Goal: Task Accomplishment & Management: Manage account settings

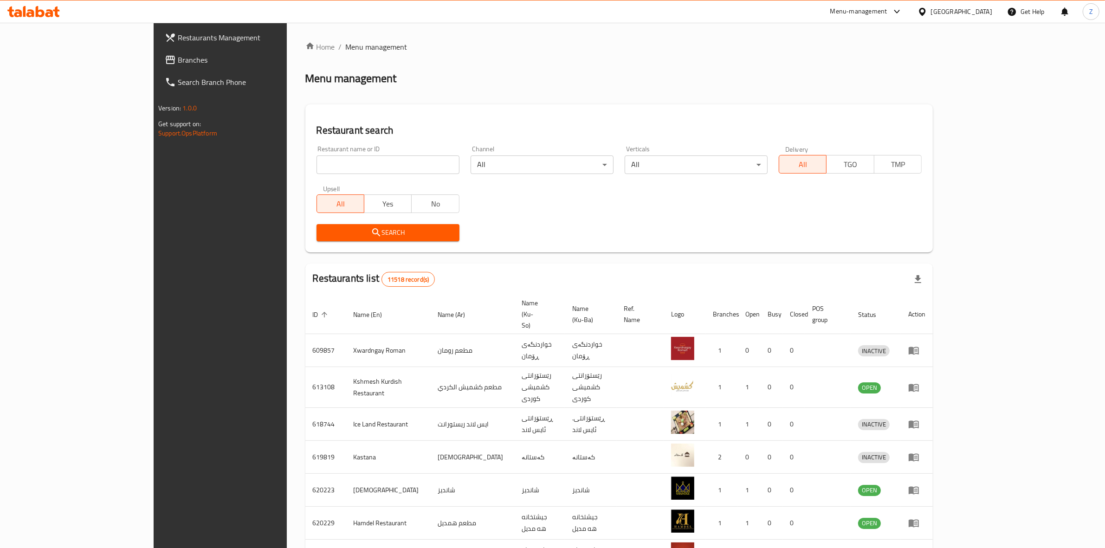
click at [317, 166] on input "search" at bounding box center [388, 164] width 143 height 19
type input "sky [PERSON_NAME]"
click button "Search" at bounding box center [388, 232] width 143 height 17
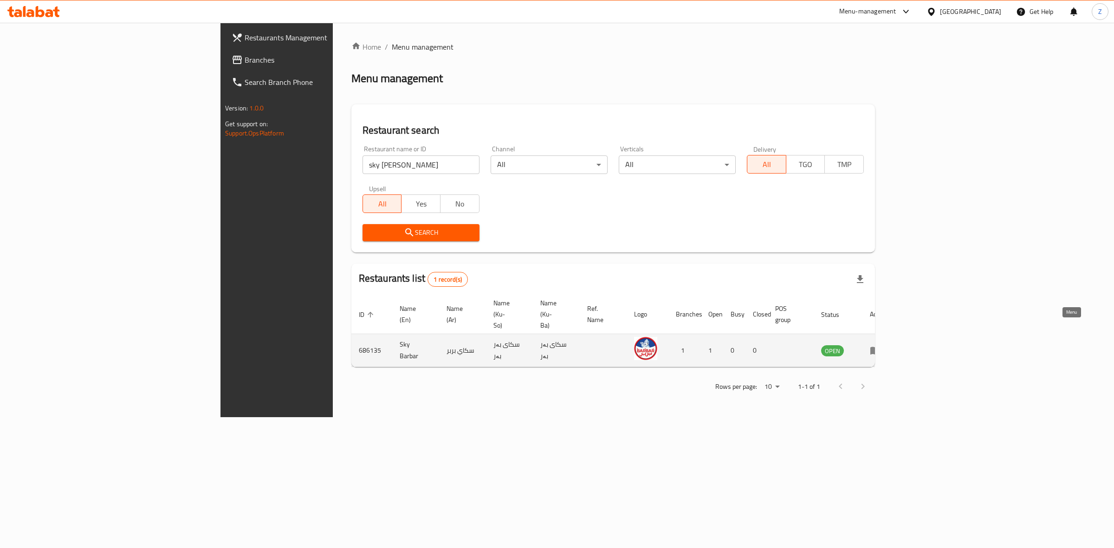
click at [887, 345] on link "enhanced table" at bounding box center [878, 350] width 17 height 11
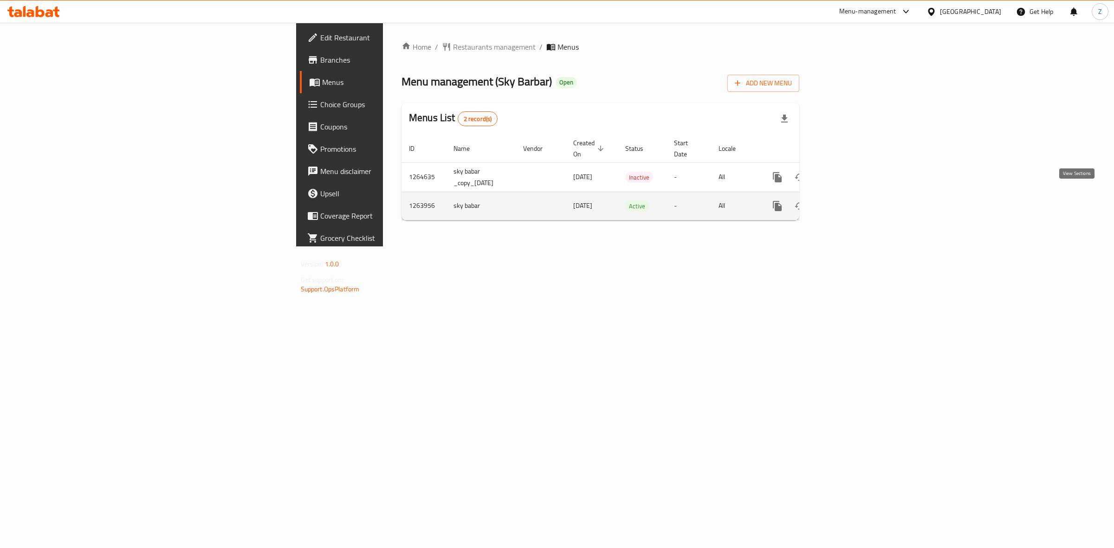
click at [850, 200] on icon "enhanced table" at bounding box center [844, 205] width 11 height 11
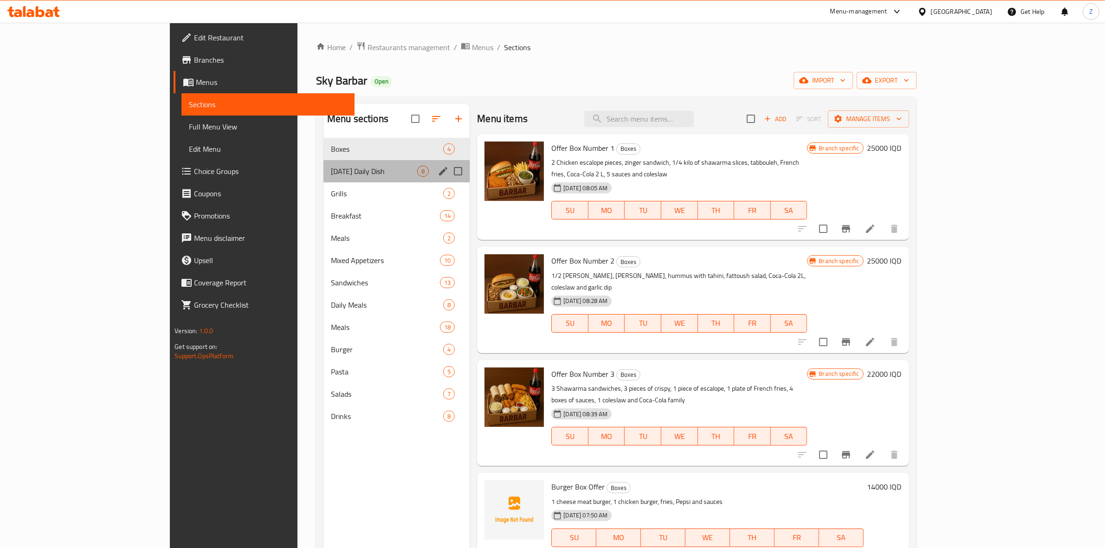
click at [323, 177] on div "[DATE] Daily Dish 8" at bounding box center [396, 171] width 146 height 22
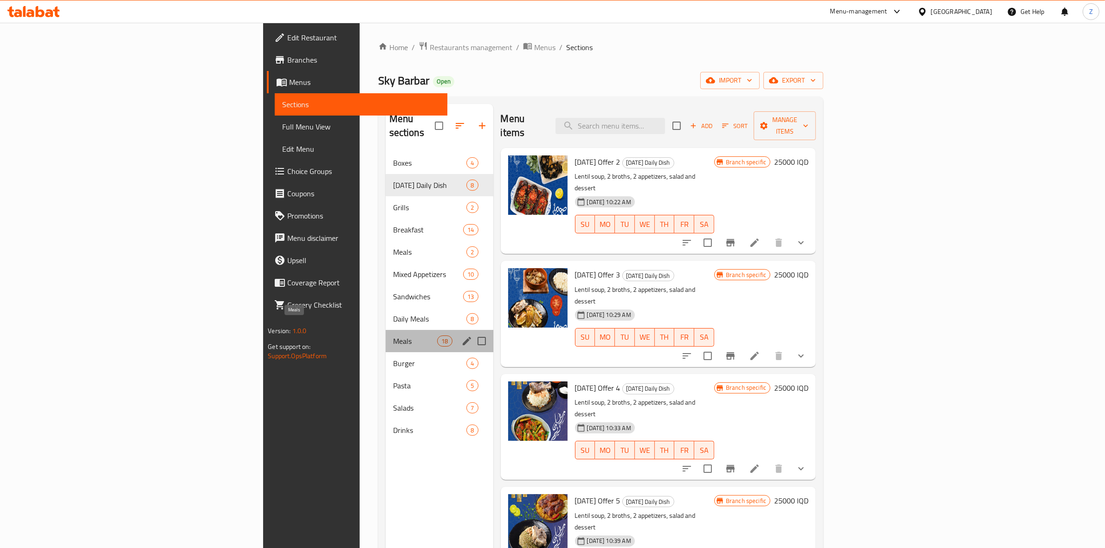
click at [393, 336] on span "Meals" at bounding box center [415, 341] width 45 height 11
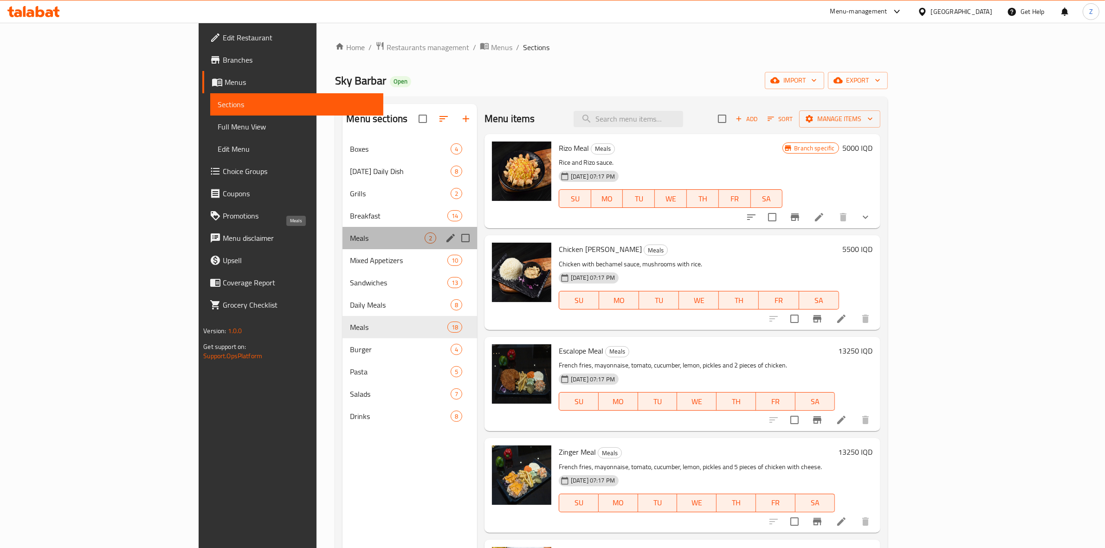
click at [350, 237] on span "Meals" at bounding box center [387, 238] width 74 height 11
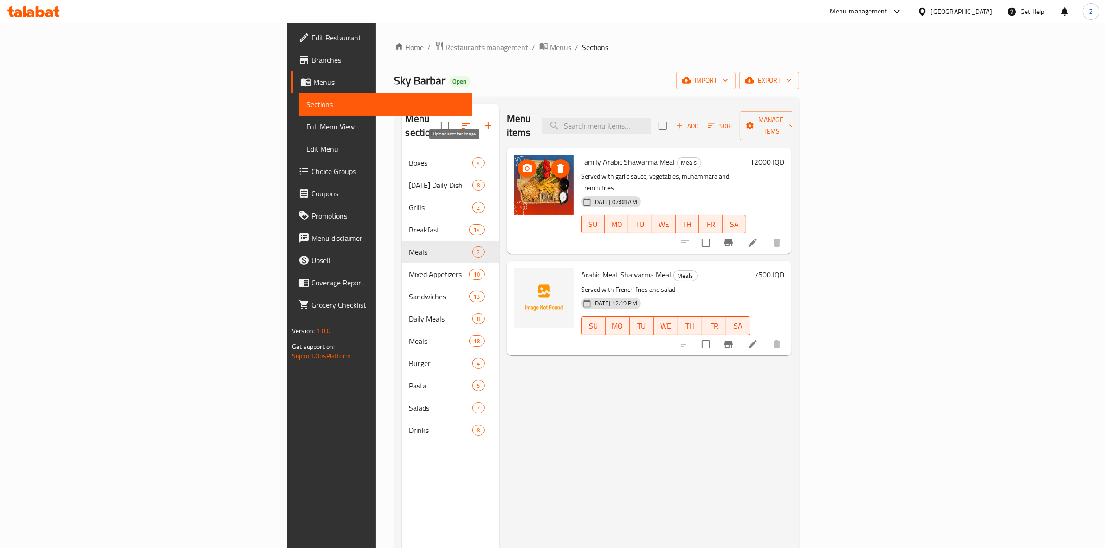
click at [522, 163] on icon "upload picture" at bounding box center [527, 168] width 11 height 11
click at [518, 272] on button "upload picture" at bounding box center [527, 281] width 19 height 19
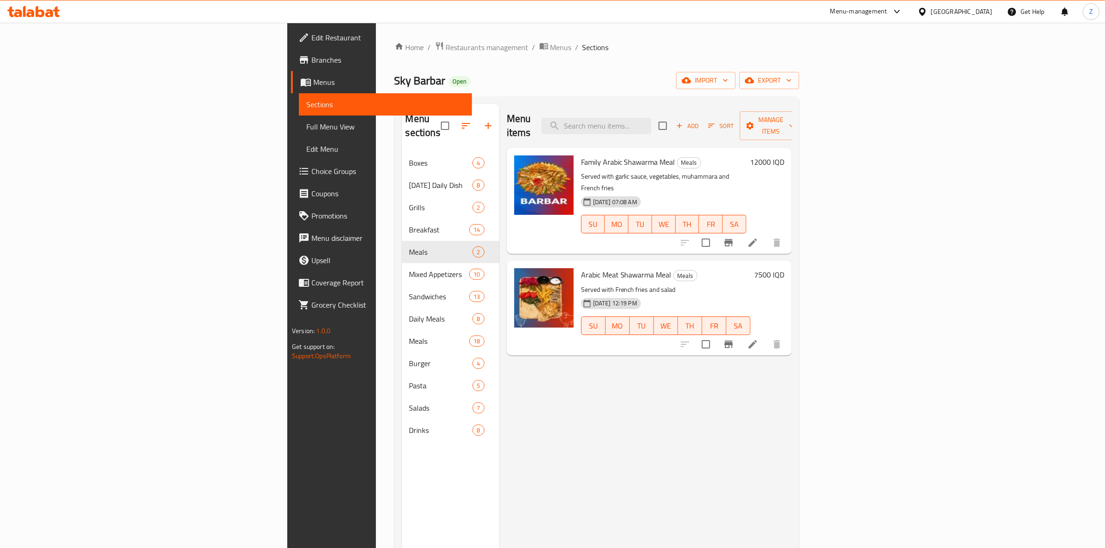
click at [887, 8] on div "Menu-management" at bounding box center [858, 11] width 57 height 11
click at [872, 65] on div "Agent Campaigns Center" at bounding box center [857, 63] width 70 height 10
